Goal: Transaction & Acquisition: Purchase product/service

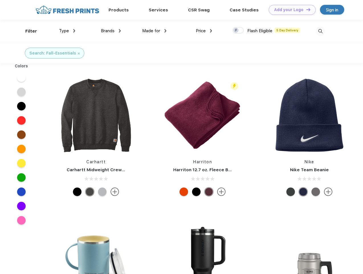
scroll to position [0, 0]
click at [290, 10] on link "Add your Logo Design Tool" at bounding box center [292, 10] width 47 height 10
click at [0, 0] on div "Design Tool" at bounding box center [0, 0] width 0 height 0
click at [306, 9] on link "Add your Logo Design Tool" at bounding box center [292, 10] width 47 height 10
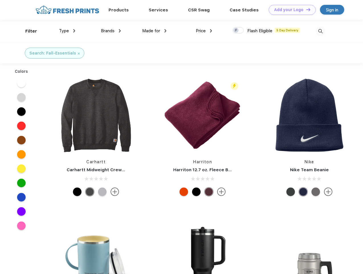
click at [27, 31] on div "Filter" at bounding box center [31, 31] width 12 height 7
click at [67, 31] on span "Type" at bounding box center [64, 30] width 10 height 5
click at [111, 31] on span "Brands" at bounding box center [108, 30] width 14 height 5
click at [154, 31] on span "Made for" at bounding box center [151, 30] width 18 height 5
click at [204, 31] on span "Price" at bounding box center [201, 30] width 10 height 5
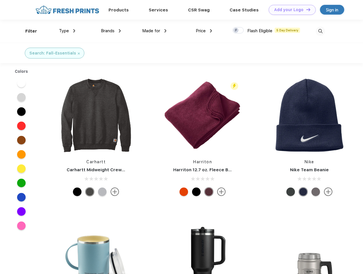
click at [238, 30] on div at bounding box center [238, 30] width 11 height 6
click at [236, 30] on input "checkbox" at bounding box center [235, 29] width 4 height 4
click at [320, 31] on img at bounding box center [320, 31] width 9 height 9
